Goal: Task Accomplishment & Management: Use online tool/utility

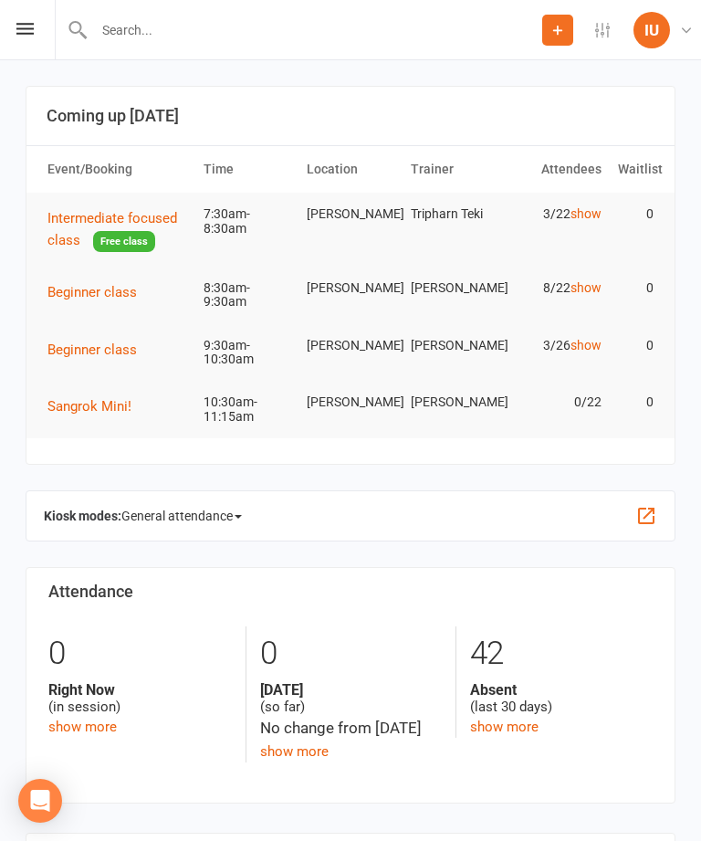
click at [26, 13] on div "Prospect Member Non-attending contact Class / event Appointment Grading event T…" at bounding box center [350, 30] width 701 height 60
click at [24, 23] on icon at bounding box center [24, 29] width 17 height 12
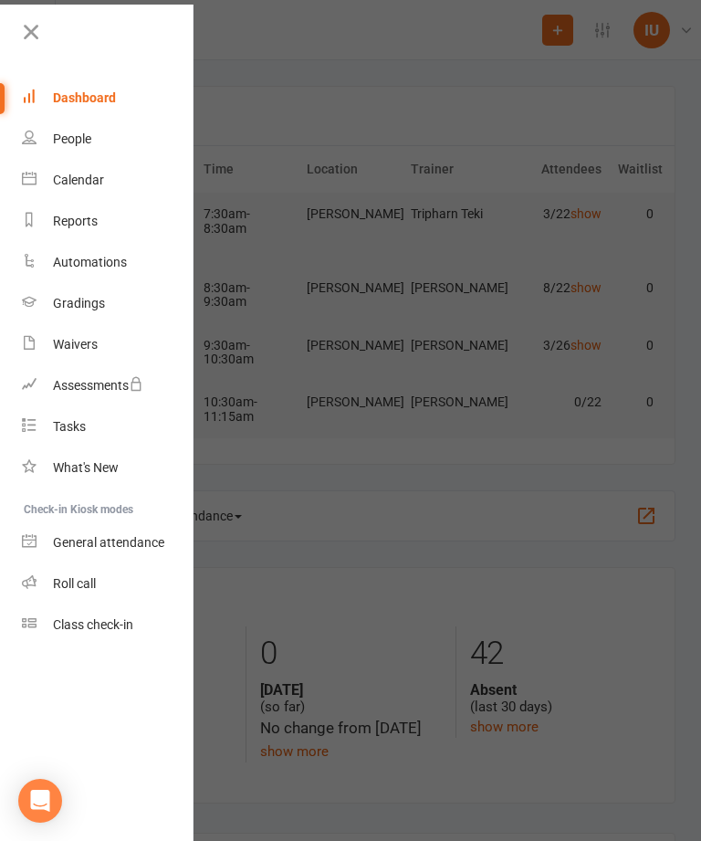
click at [77, 620] on div "Class check-in" at bounding box center [93, 624] width 80 height 15
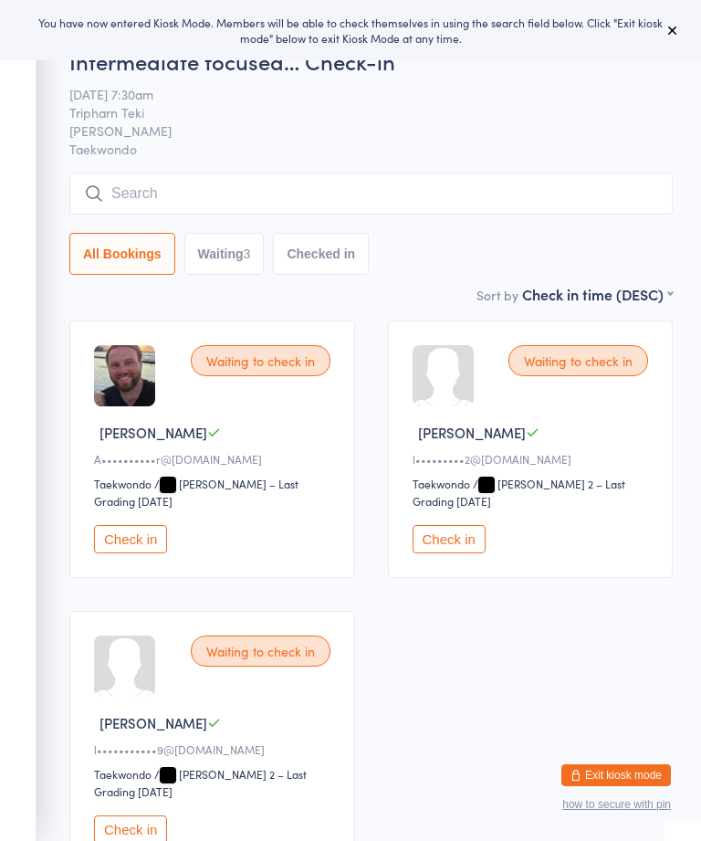
click at [120, 542] on button "Check in" at bounding box center [130, 539] width 73 height 28
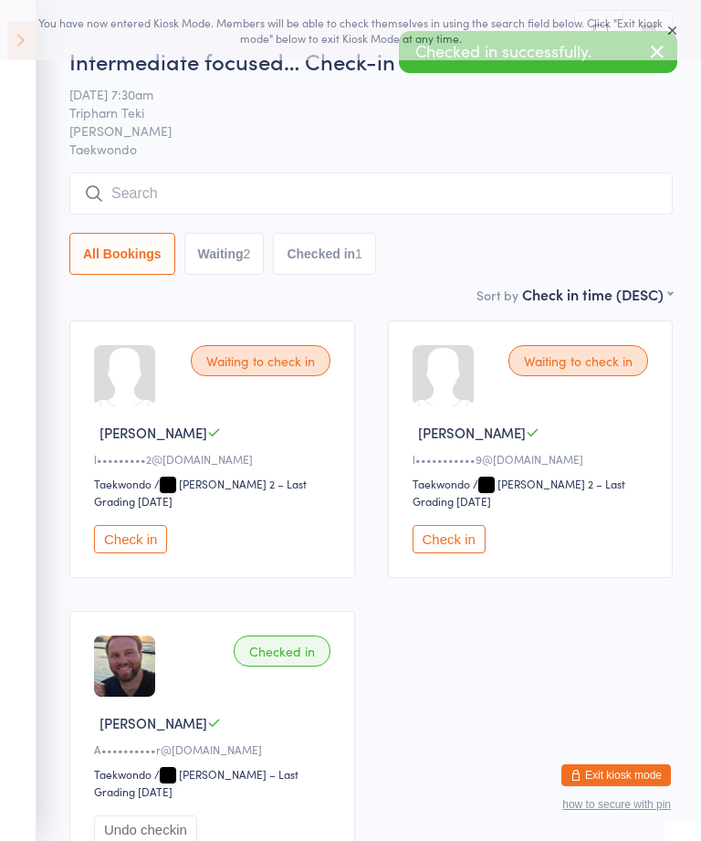
click at [257, 182] on input "search" at bounding box center [370, 194] width 603 height 42
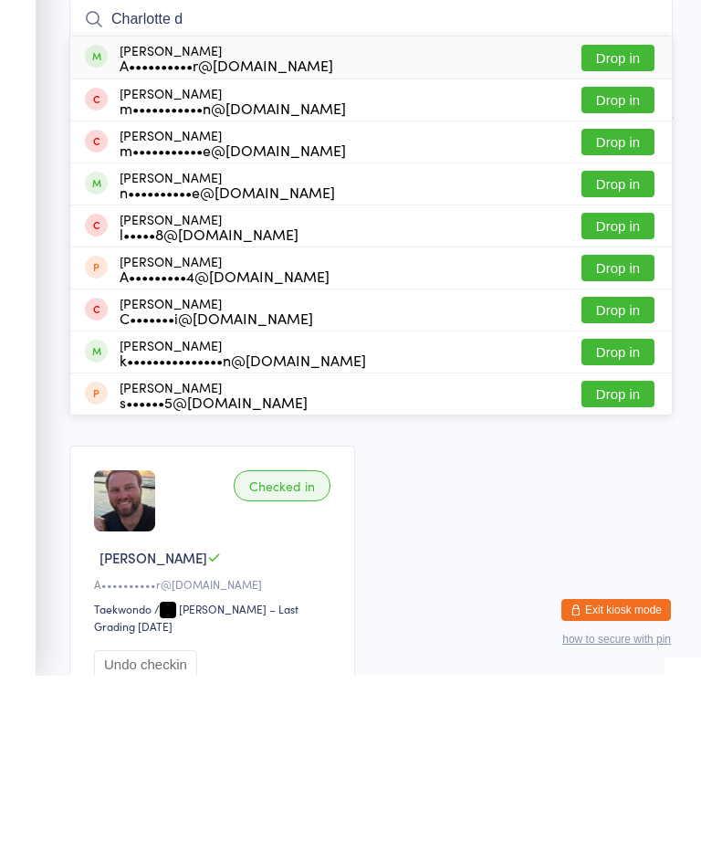
type input "Charlotte d"
click at [609, 210] on button "Drop in" at bounding box center [617, 223] width 73 height 26
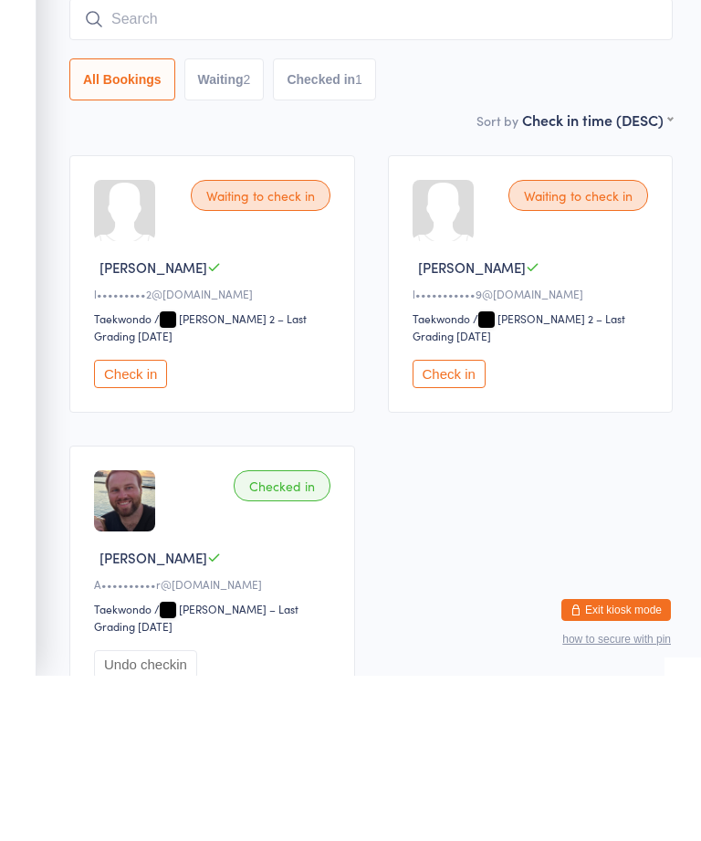
scroll to position [165, 0]
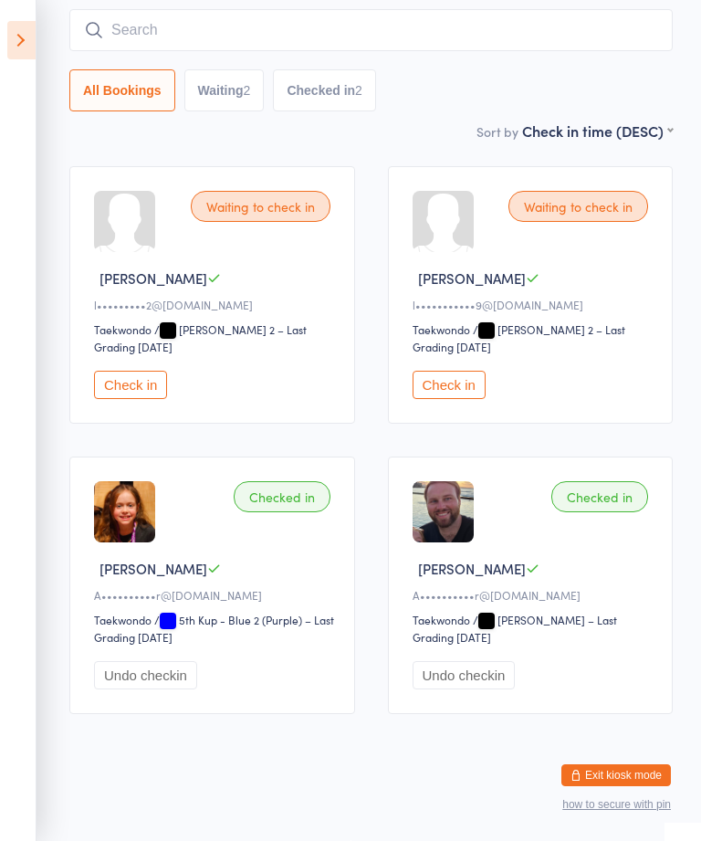
click at [20, 58] on icon at bounding box center [21, 40] width 28 height 38
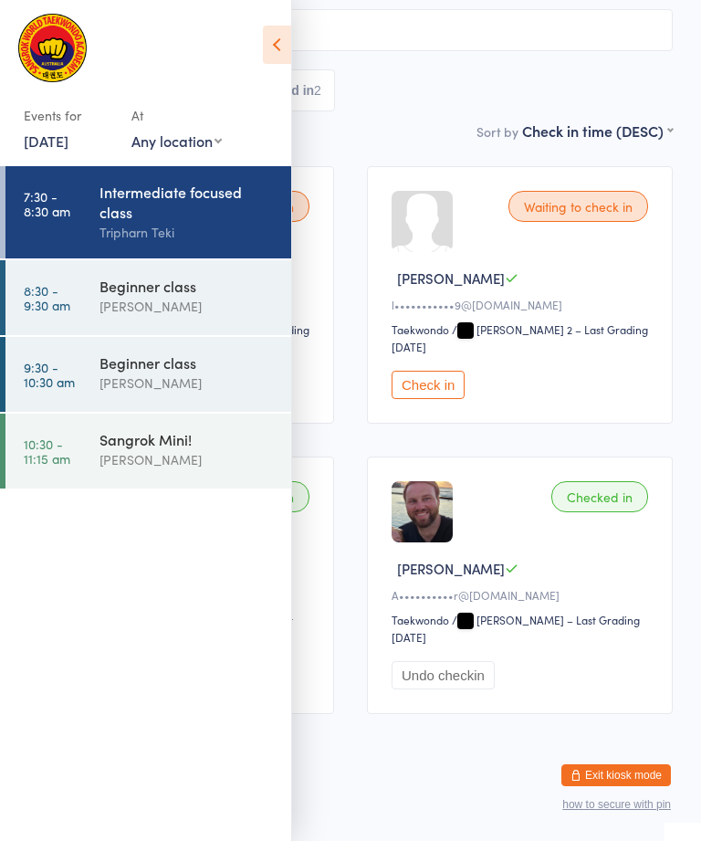
click at [151, 211] on div "Intermediate focused class" at bounding box center [187, 202] width 176 height 40
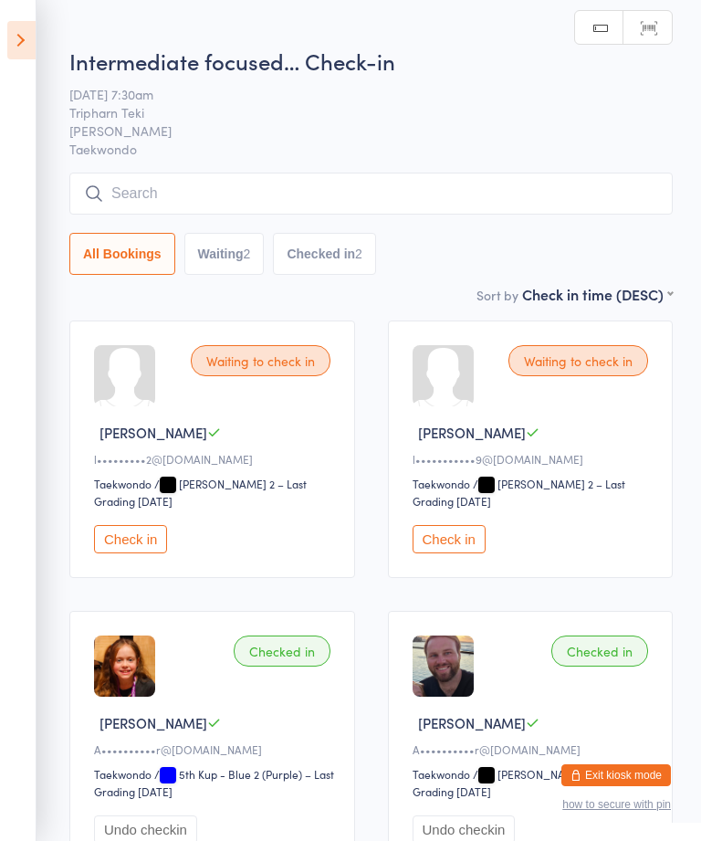
click at [193, 174] on input "search" at bounding box center [370, 194] width 603 height 42
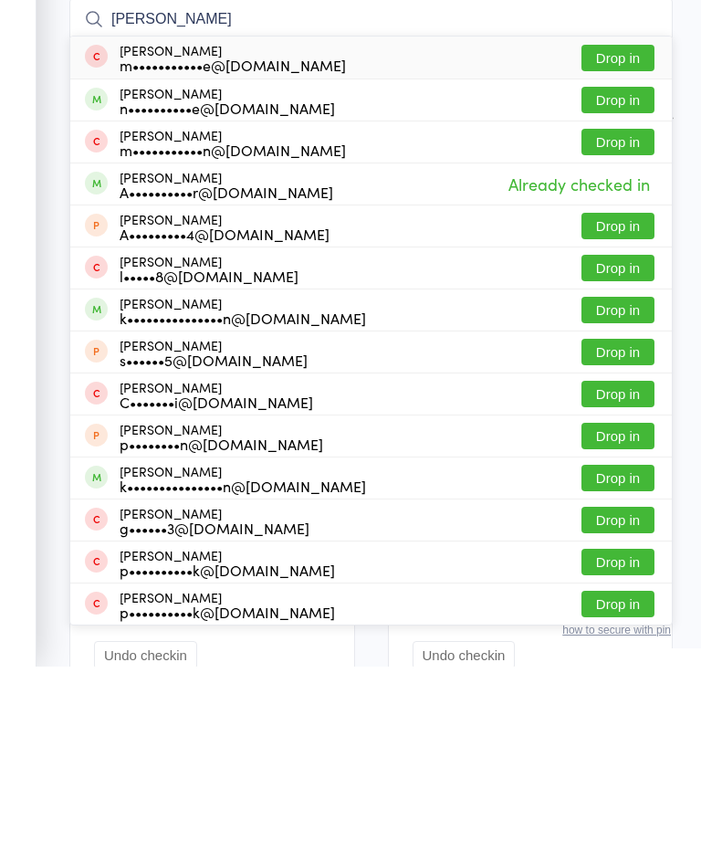
type input "[PERSON_NAME]"
click at [625, 261] on button "Drop in" at bounding box center [617, 274] width 73 height 26
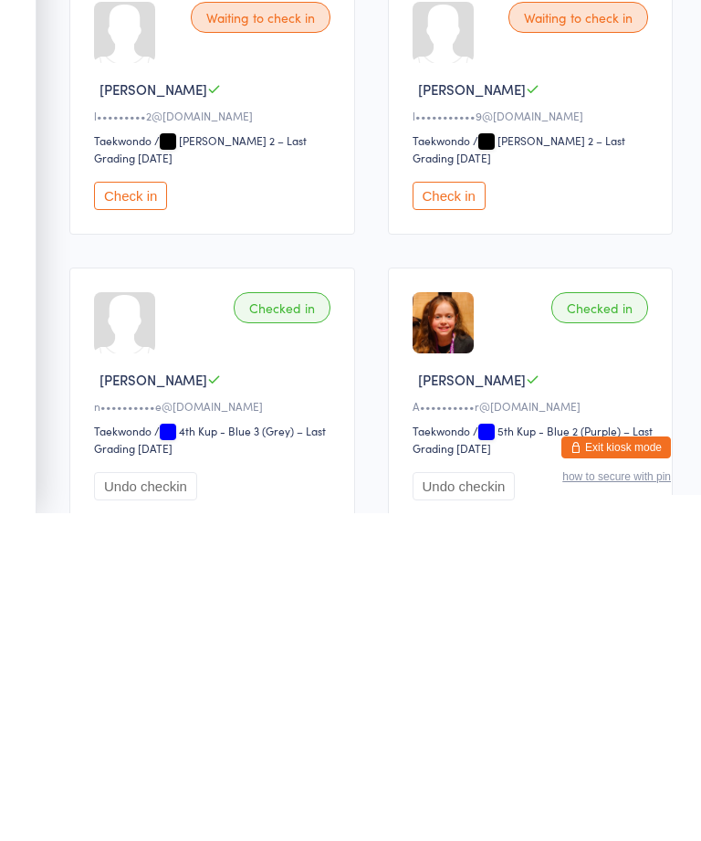
scroll to position [15, 0]
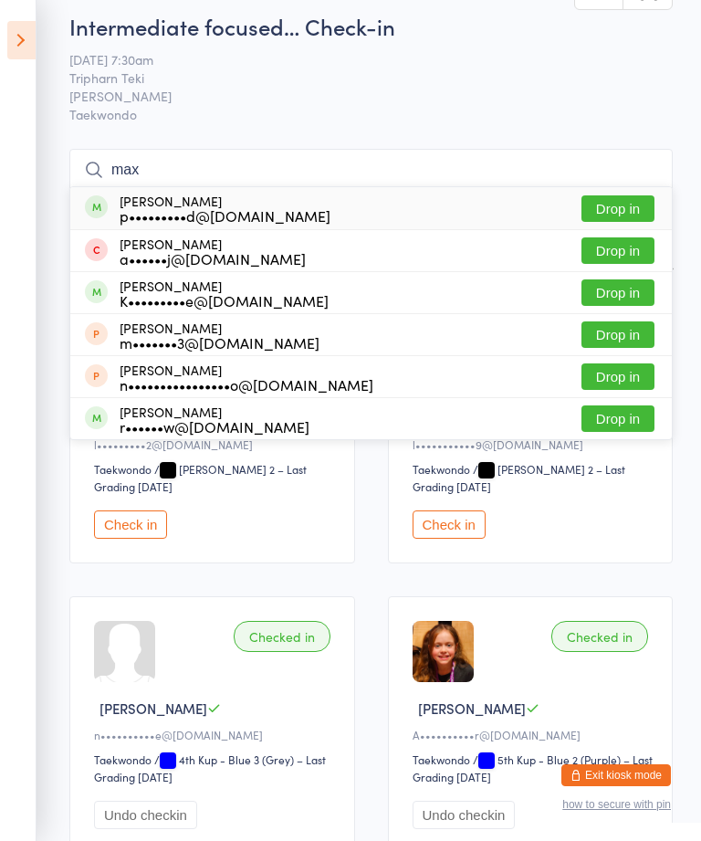
type input "max"
click at [623, 191] on div "Max Bywood p•••••••••d@[DOMAIN_NAME] Drop in" at bounding box center [371, 208] width 602 height 42
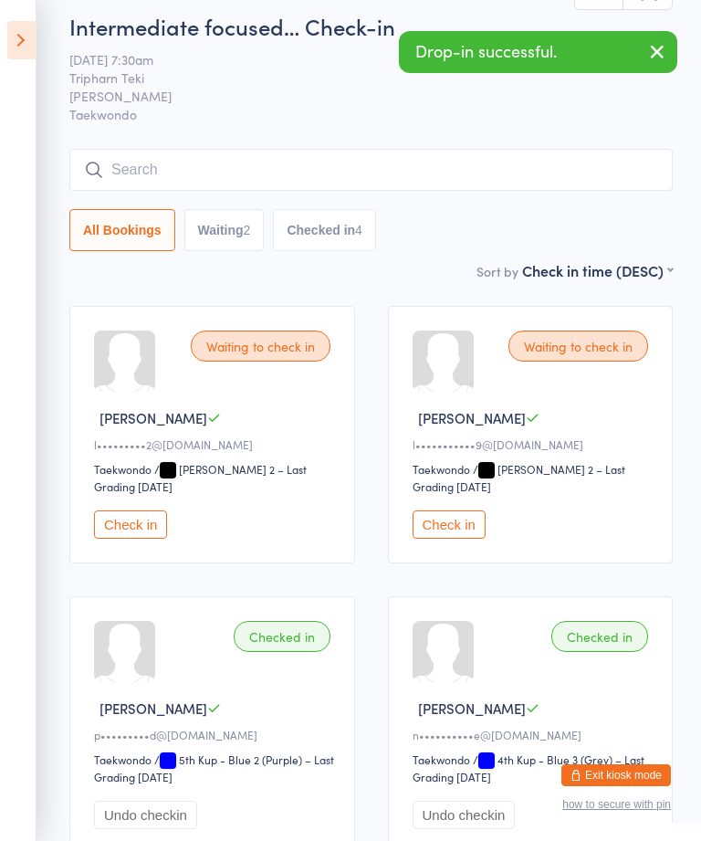
click at [27, 23] on icon at bounding box center [21, 40] width 28 height 38
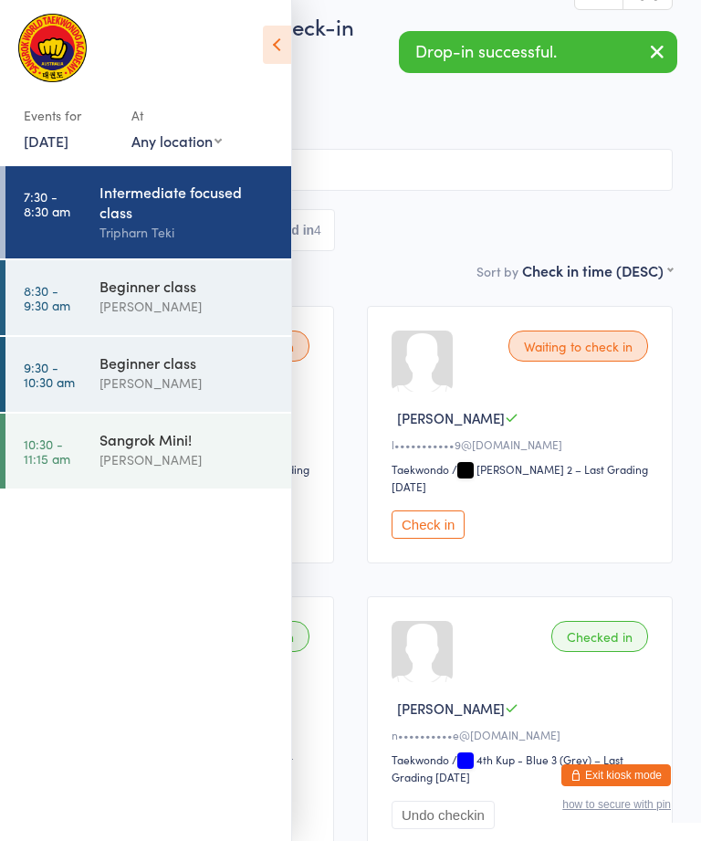
click at [128, 317] on div "[PERSON_NAME]" at bounding box center [187, 306] width 176 height 21
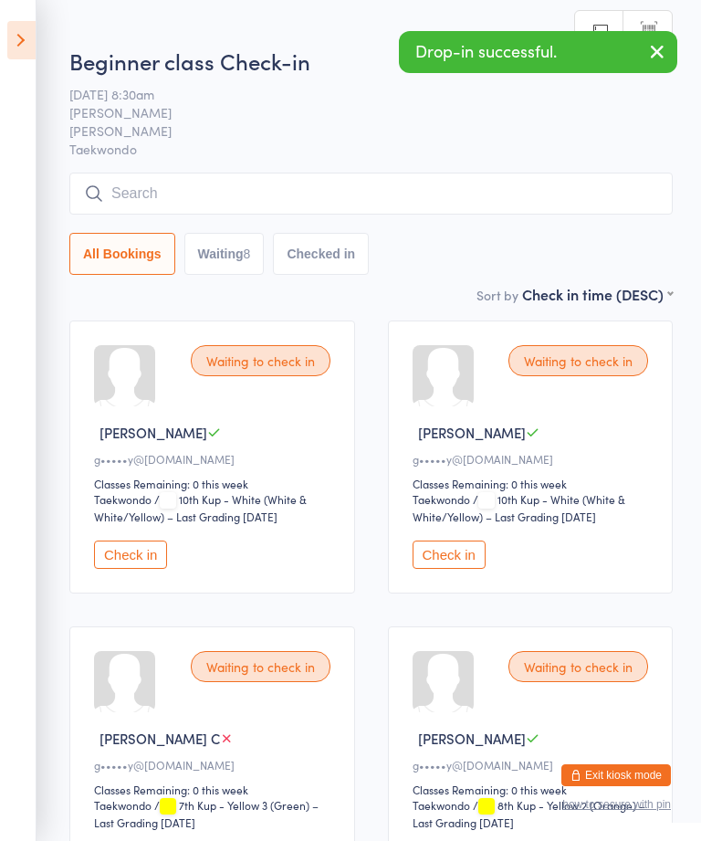
click at [135, 193] on input "search" at bounding box center [370, 194] width 603 height 42
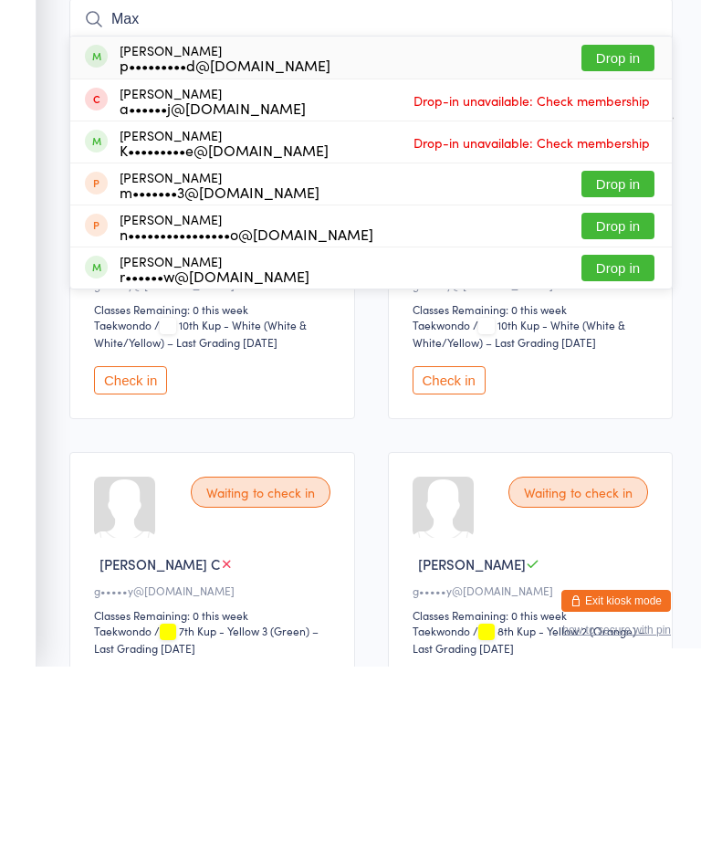
type input "Max"
click at [621, 219] on button "Drop in" at bounding box center [617, 232] width 73 height 26
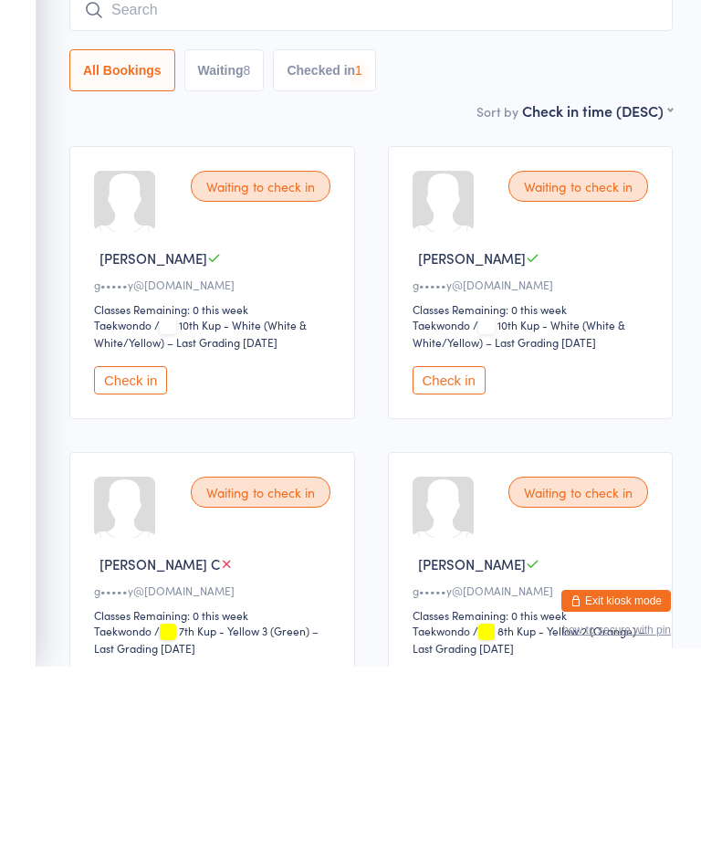
scroll to position [174, 0]
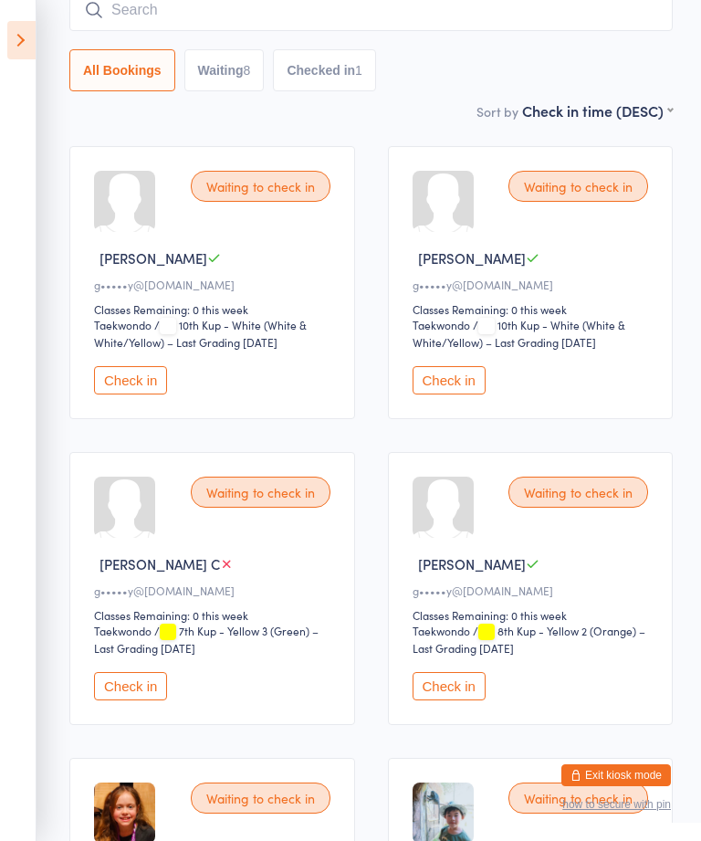
click at [25, 22] on icon at bounding box center [21, 40] width 28 height 38
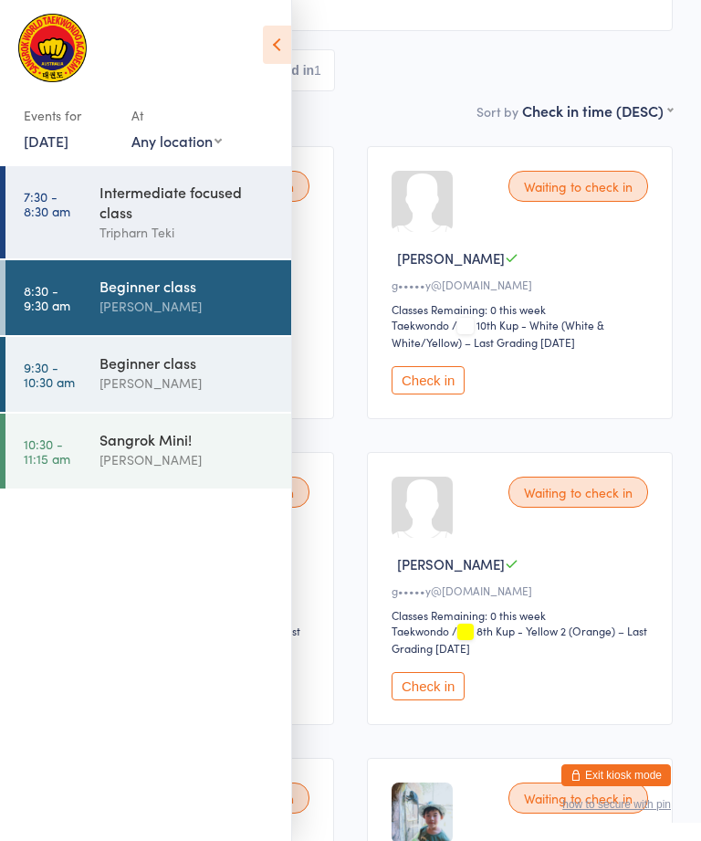
click at [194, 195] on div "Intermediate focused class" at bounding box center [187, 202] width 176 height 40
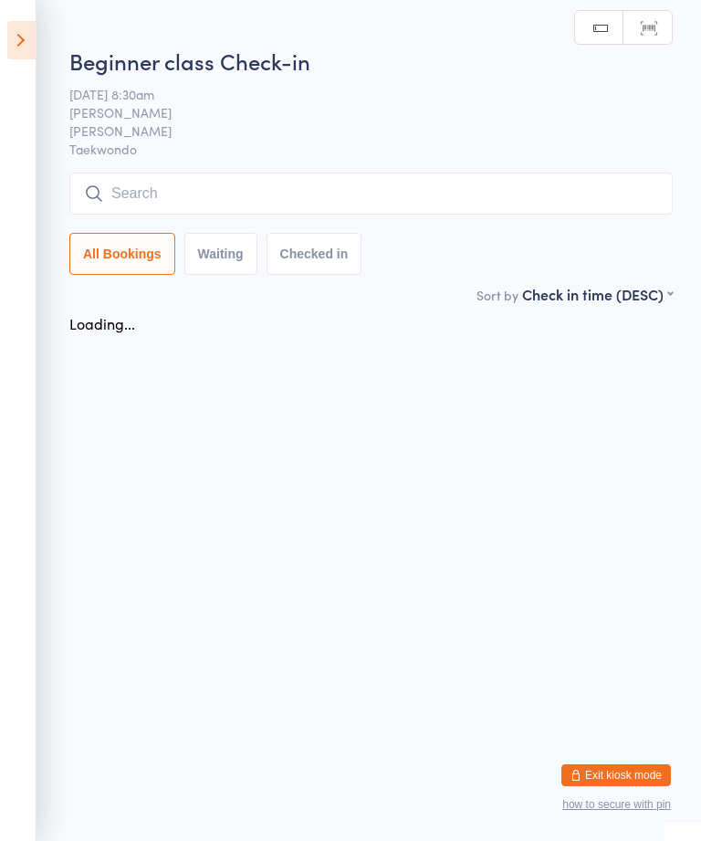
click at [361, 195] on input "search" at bounding box center [370, 194] width 603 height 42
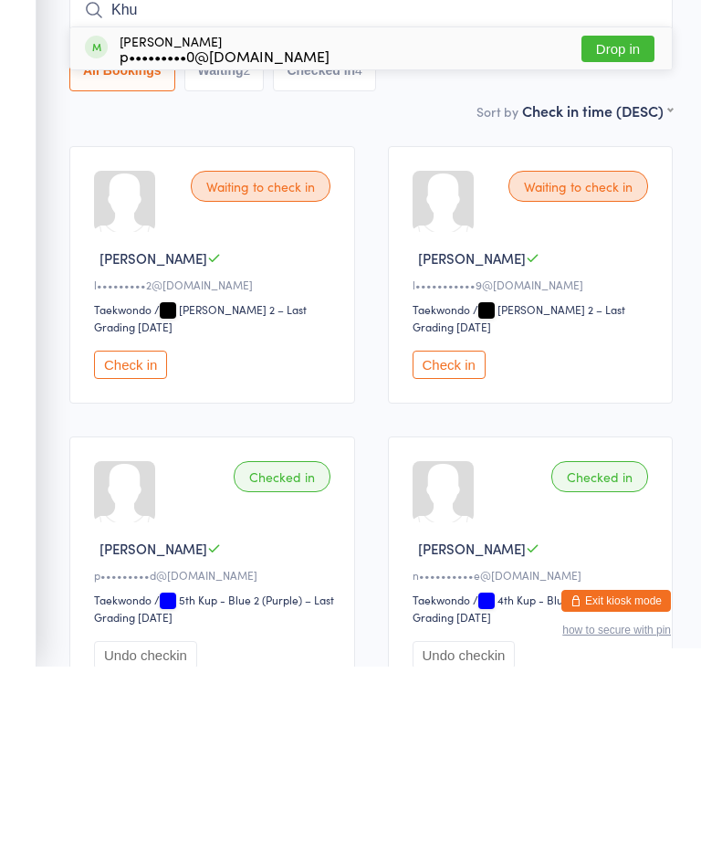
type input "Khu"
click at [616, 210] on button "Drop in" at bounding box center [617, 223] width 73 height 26
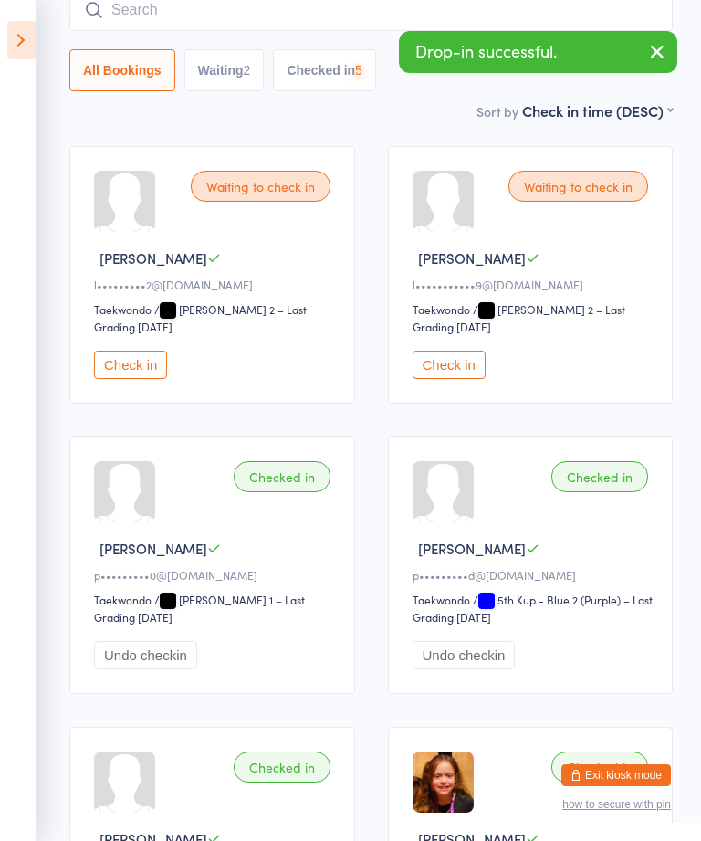
click at [247, 30] on input "search" at bounding box center [370, 10] width 603 height 42
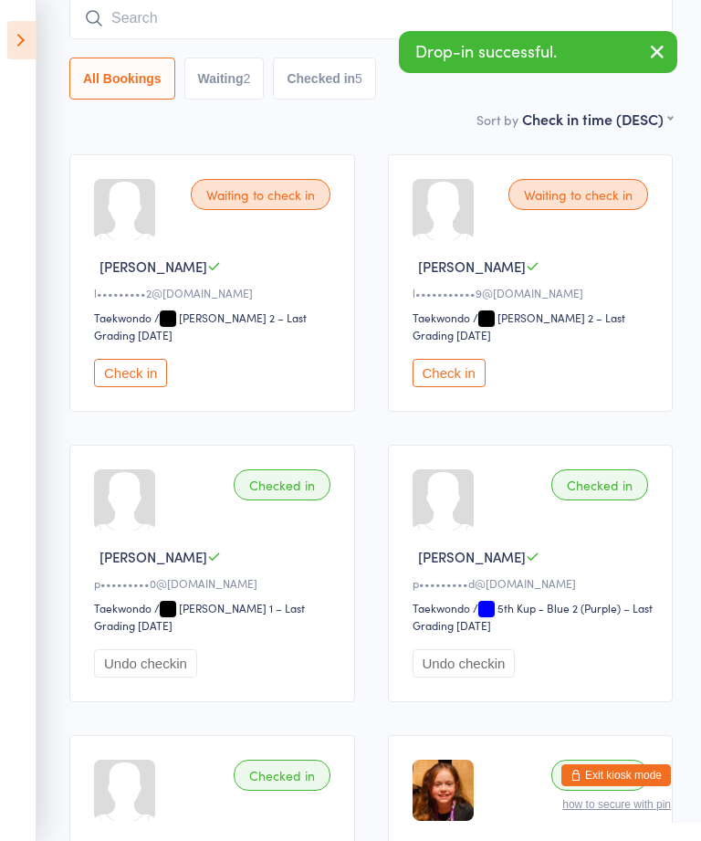
scroll to position [165, 0]
type input "M"
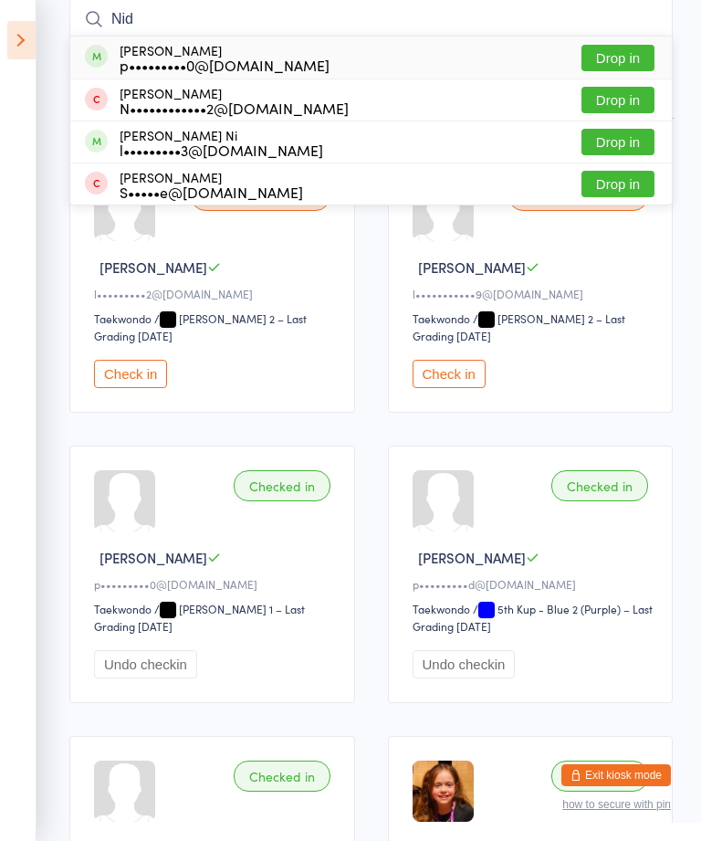
type input "Nid"
click at [631, 52] on button "Drop in" at bounding box center [617, 58] width 73 height 26
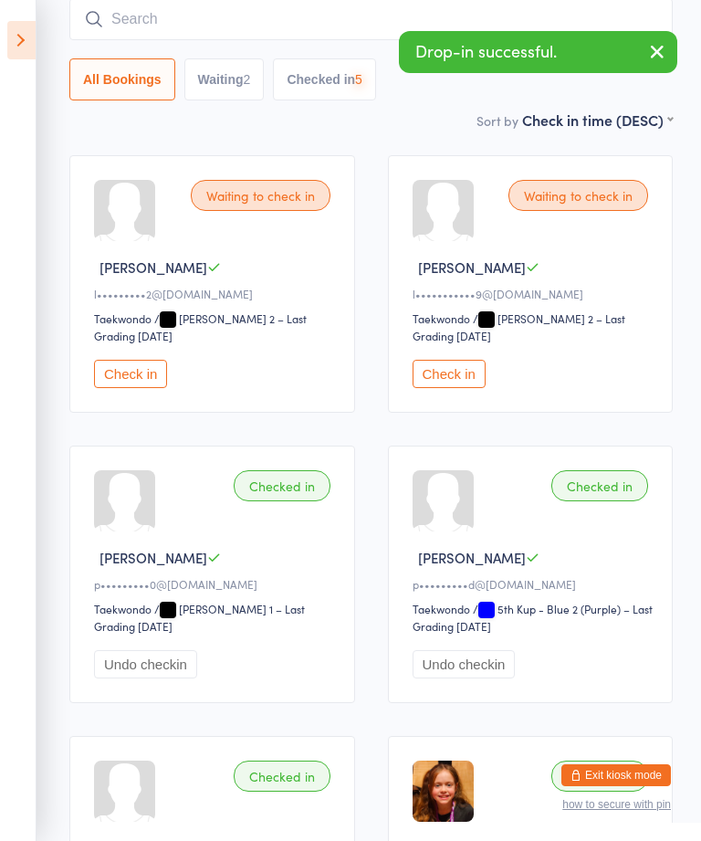
click at [429, 5] on input "search" at bounding box center [370, 19] width 603 height 42
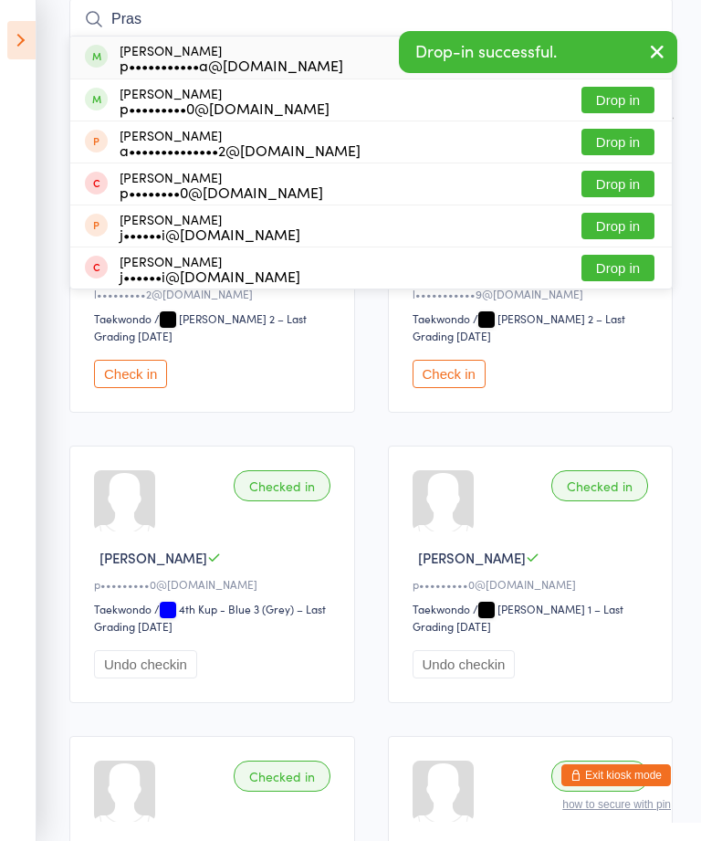
type input "Pras"
click at [632, 95] on button "Drop in" at bounding box center [617, 100] width 73 height 26
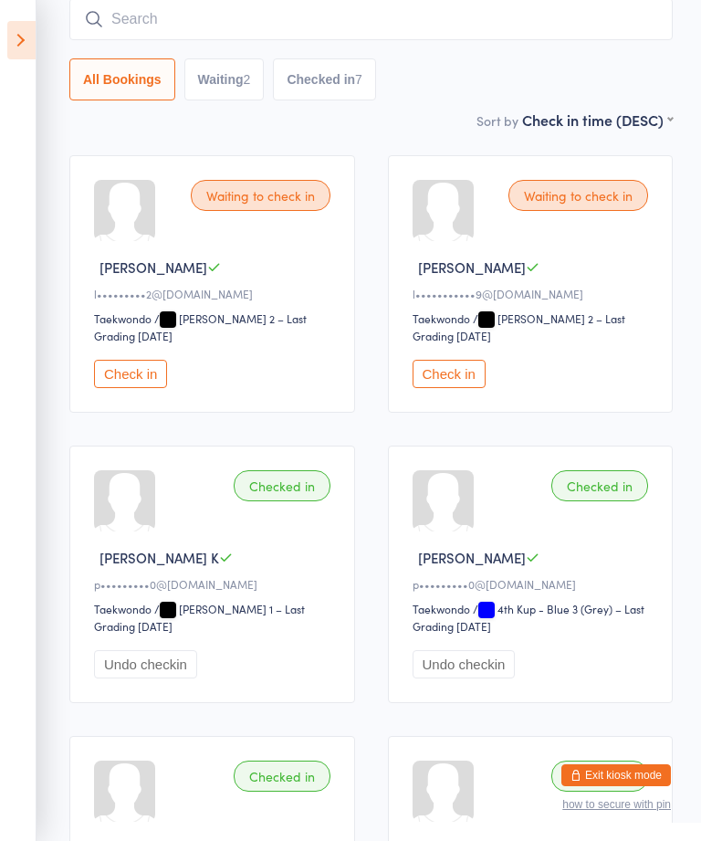
click at [23, 45] on icon at bounding box center [21, 40] width 28 height 38
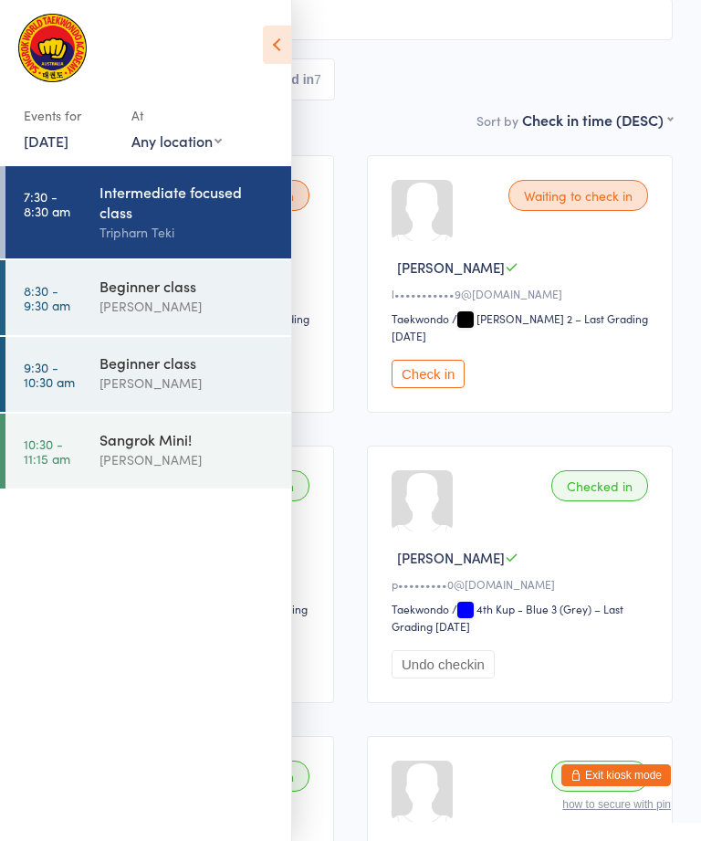
click at [445, 15] on input "search" at bounding box center [350, 19] width 644 height 42
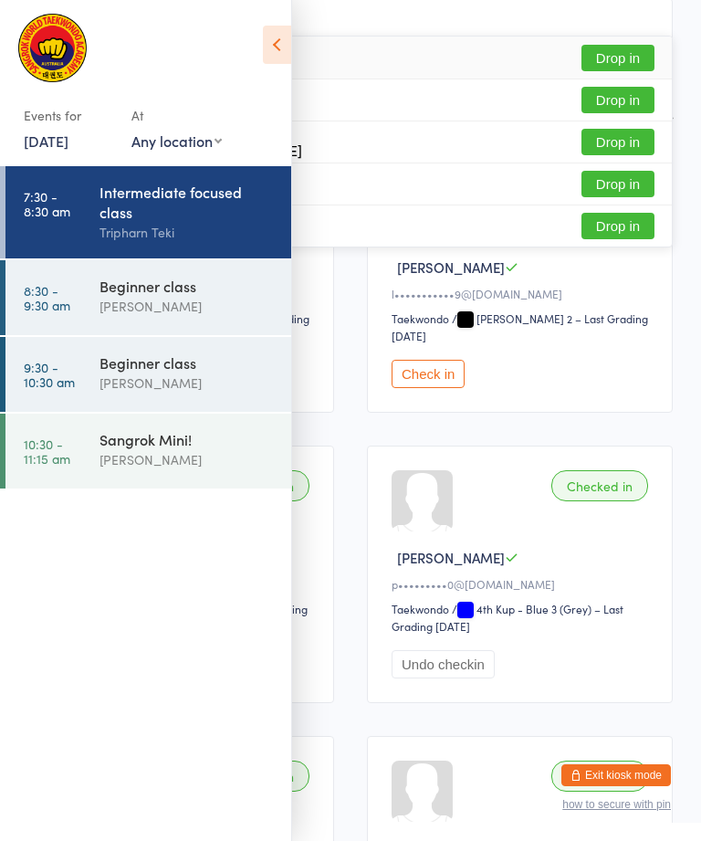
click at [269, 30] on icon at bounding box center [277, 45] width 28 height 38
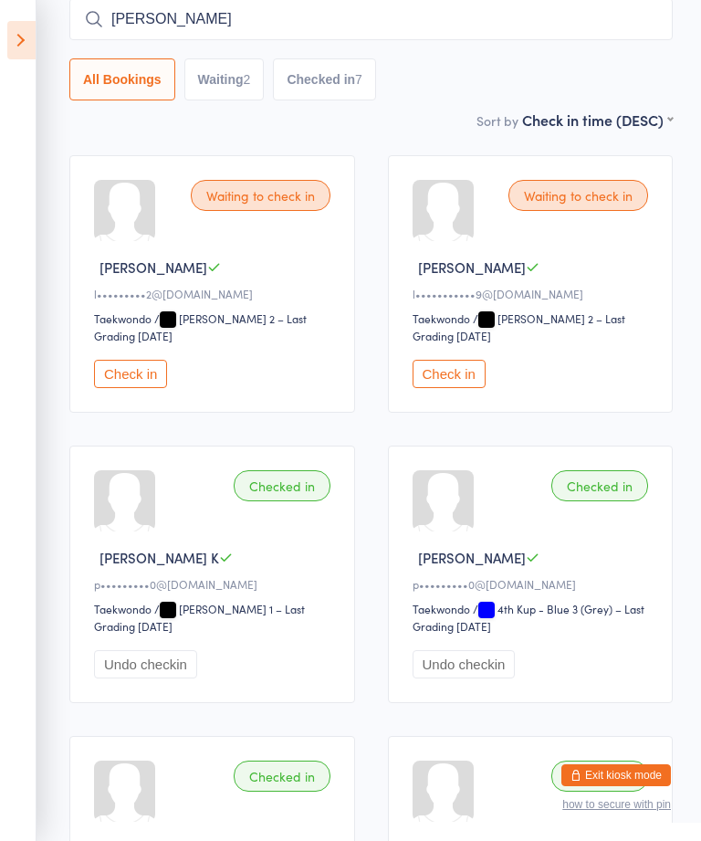
click at [498, 5] on input "[PERSON_NAME]" at bounding box center [370, 19] width 603 height 42
click at [578, 8] on input "[PERSON_NAME]" at bounding box center [370, 19] width 603 height 42
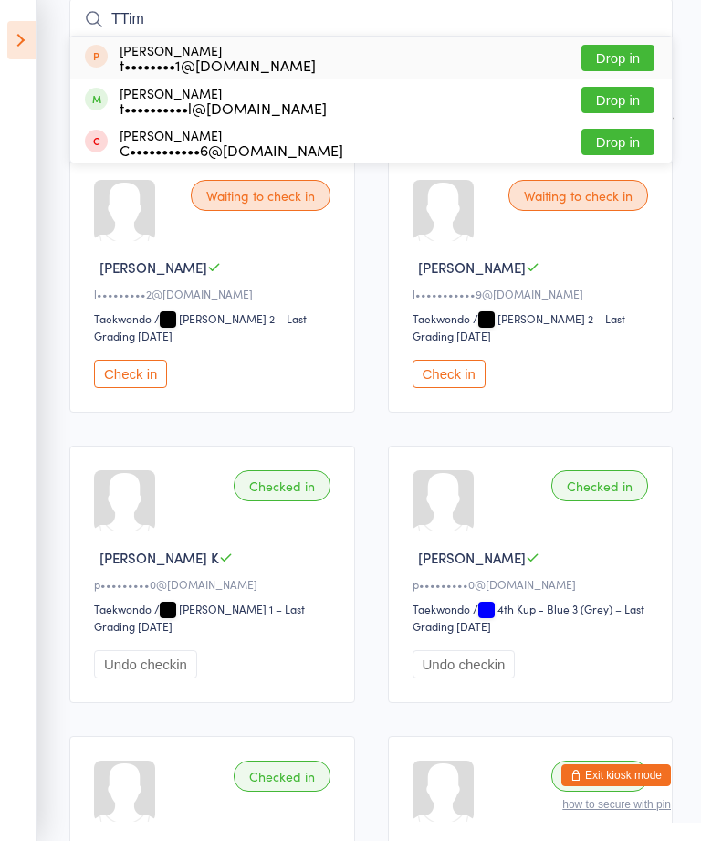
type input "[PERSON_NAME]"
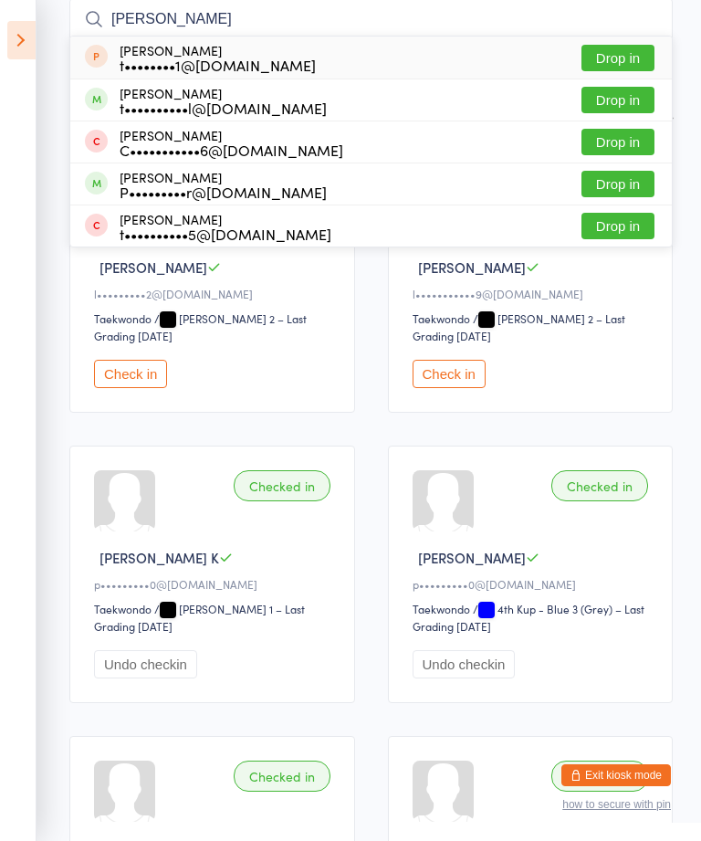
click at [649, 181] on button "Drop in" at bounding box center [617, 184] width 73 height 26
